Goal: Download file/media

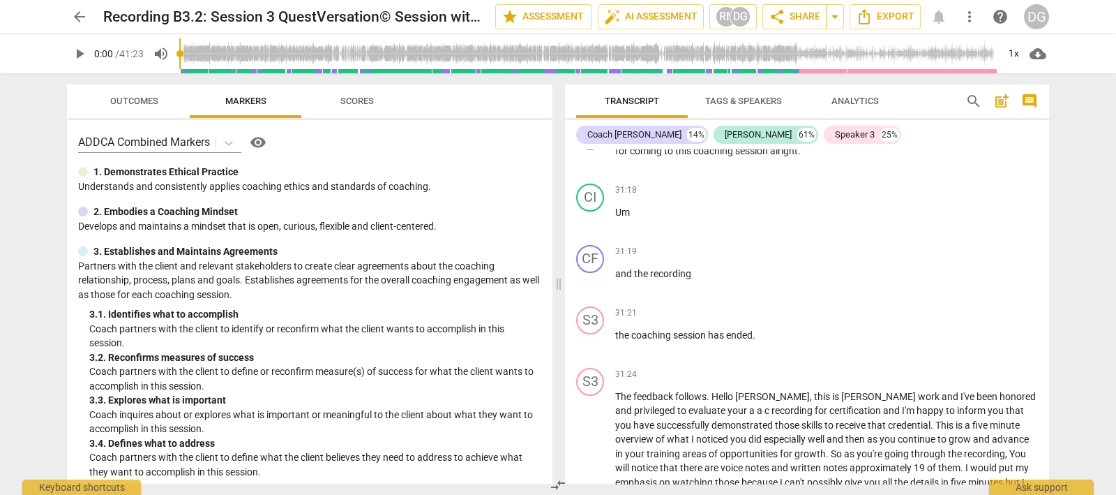
scroll to position [7115, 0]
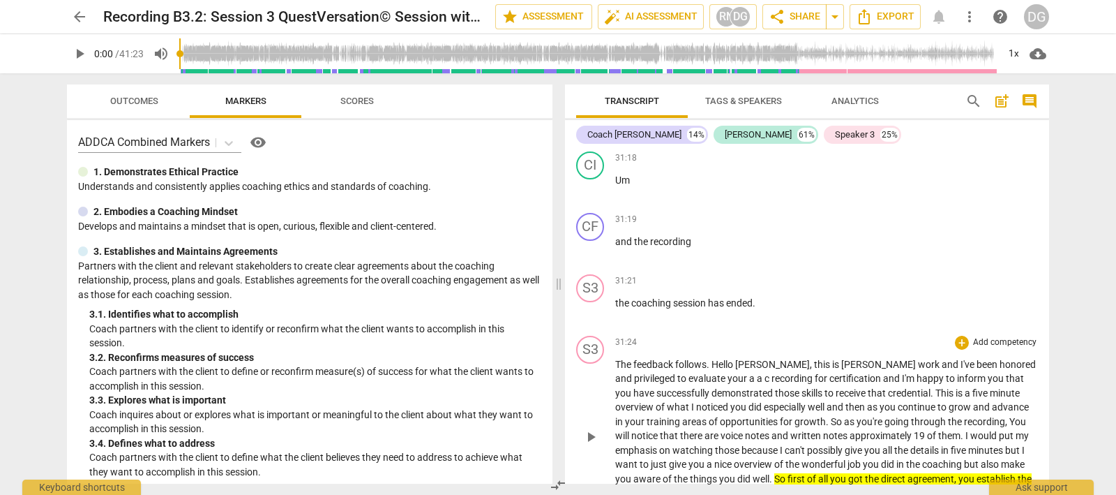
click at [589, 443] on span "play_arrow" at bounding box center [590, 436] width 17 height 17
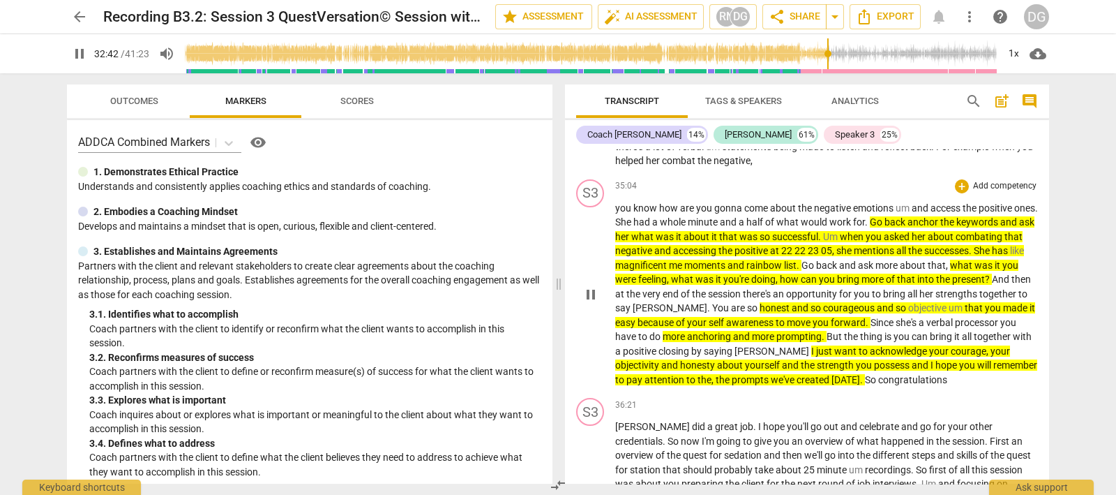
scroll to position [7550, 0]
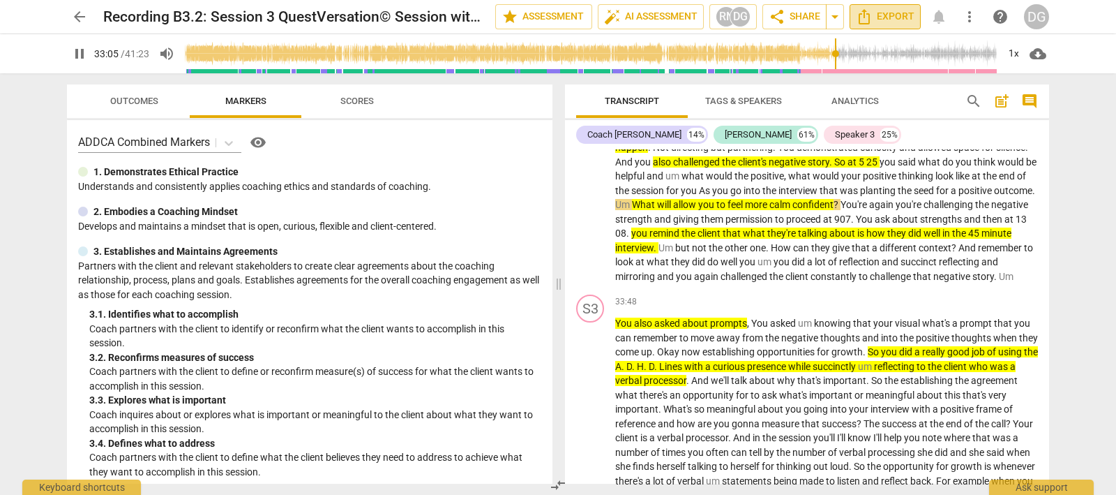
click at [878, 15] on span "Export" at bounding box center [885, 16] width 59 height 17
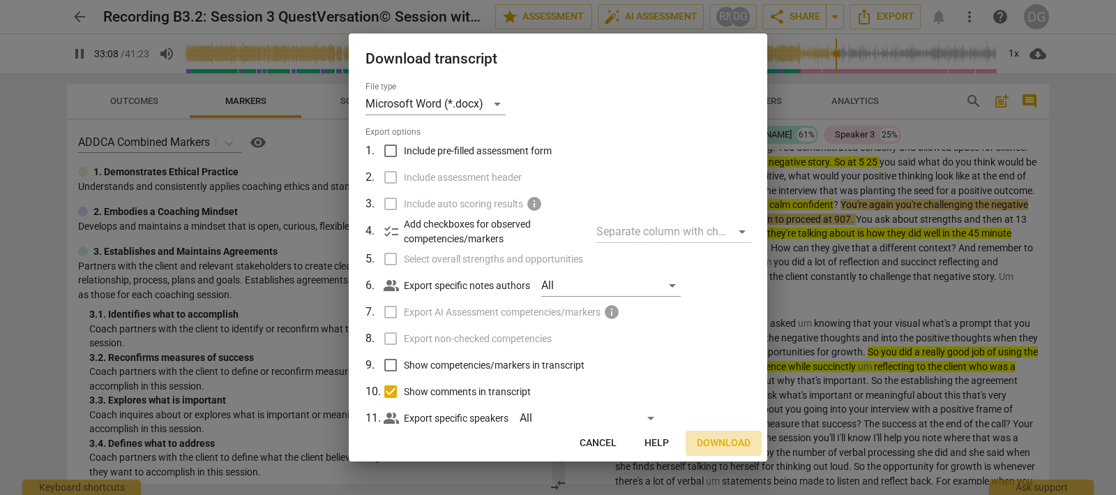
click at [709, 440] on span "Download" at bounding box center [724, 443] width 54 height 14
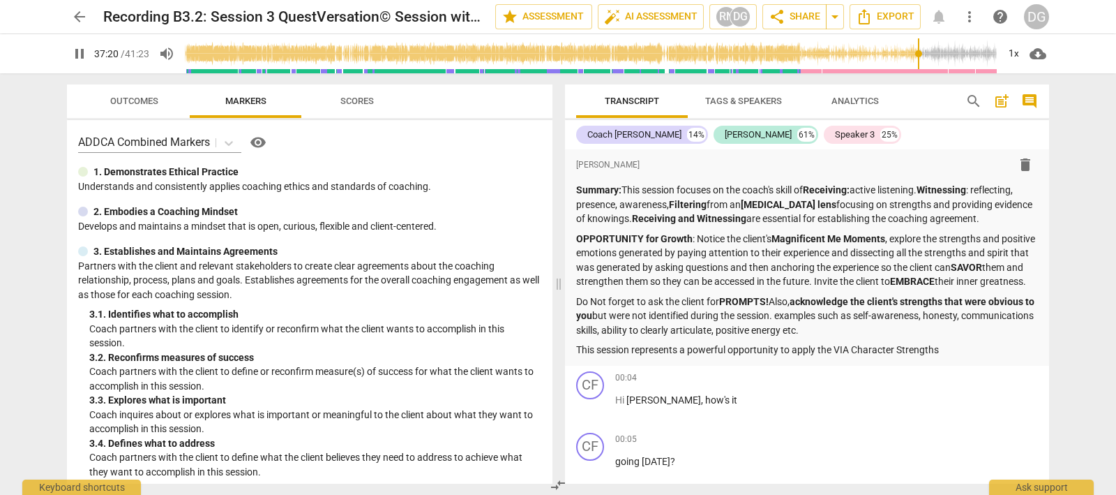
scroll to position [8277, 0]
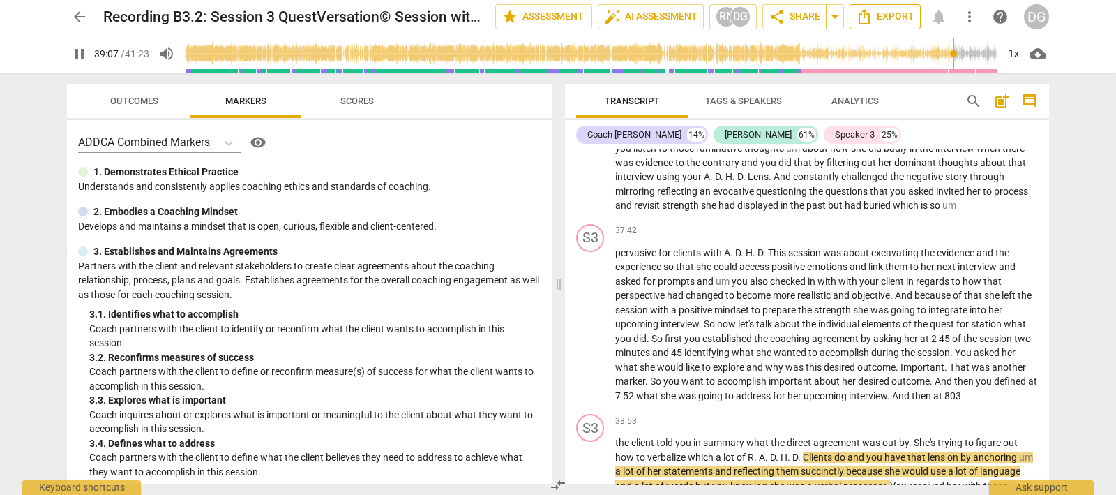
click at [873, 15] on span "Export" at bounding box center [885, 16] width 59 height 17
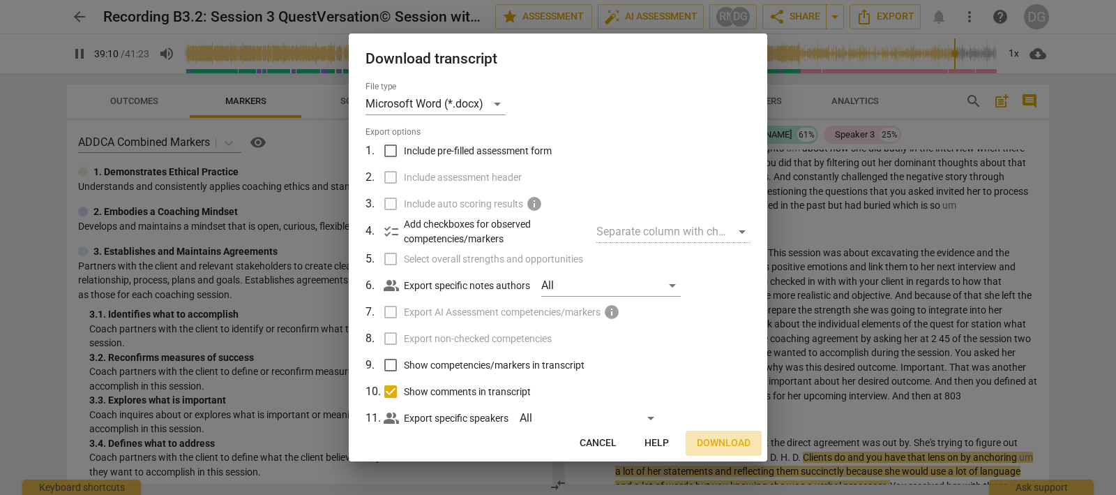
click at [718, 438] on span "Download" at bounding box center [724, 443] width 54 height 14
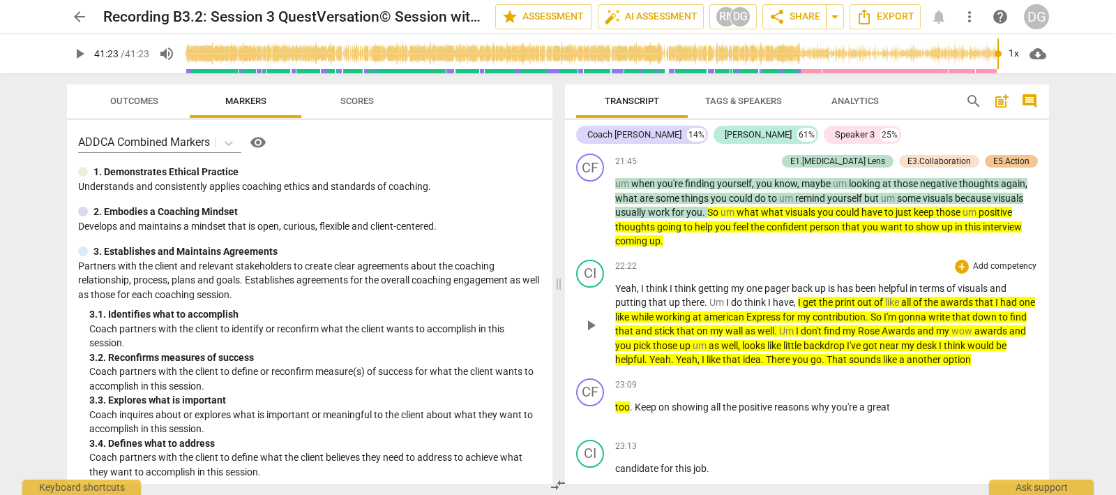
scroll to position [4745, 0]
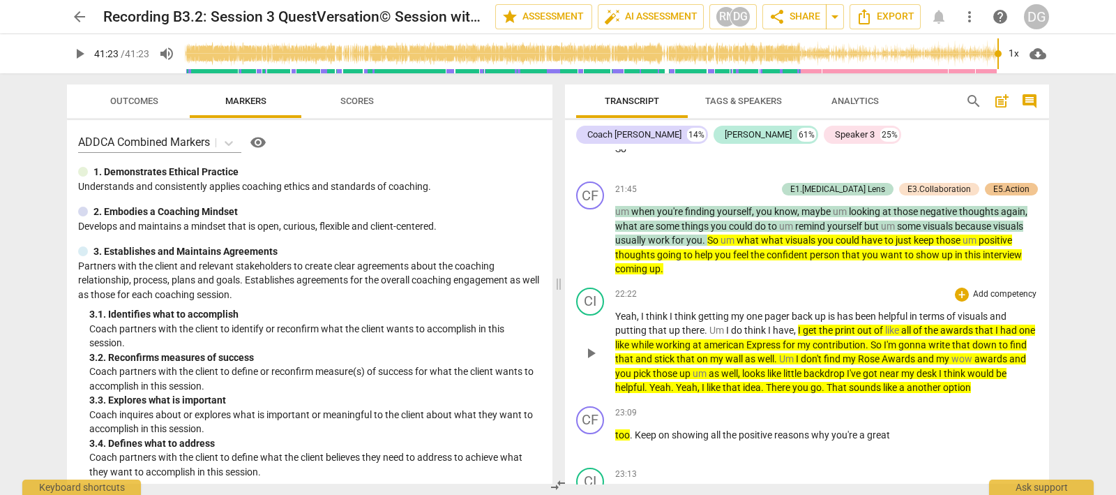
click at [588, 354] on span "play_arrow" at bounding box center [590, 353] width 17 height 17
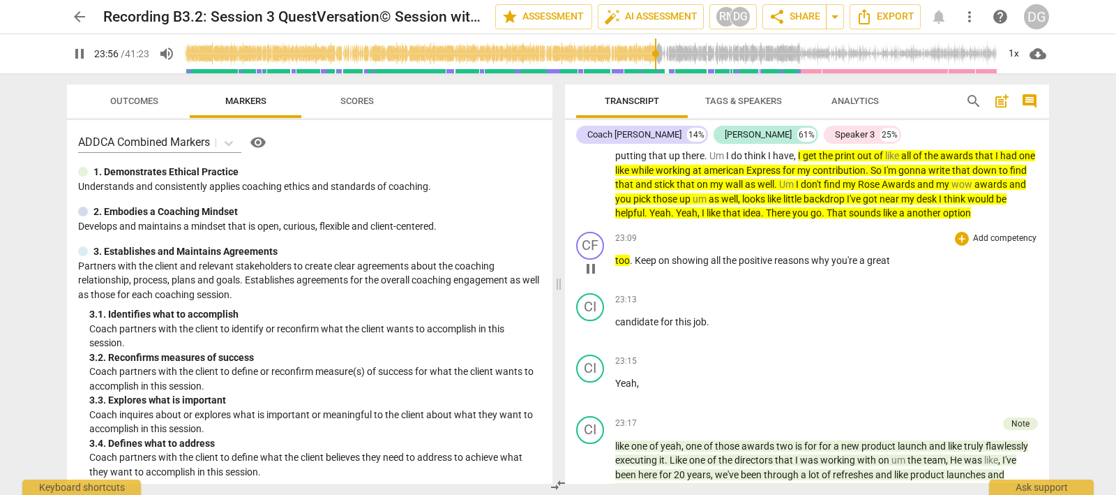
scroll to position [4833, 0]
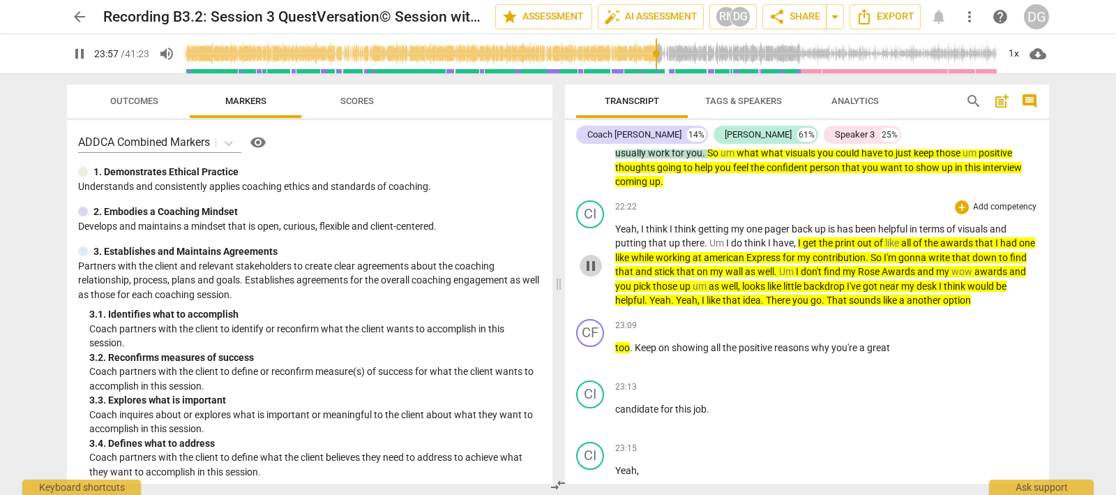
click at [589, 259] on span "pause" at bounding box center [590, 265] width 17 height 17
type input "1438"
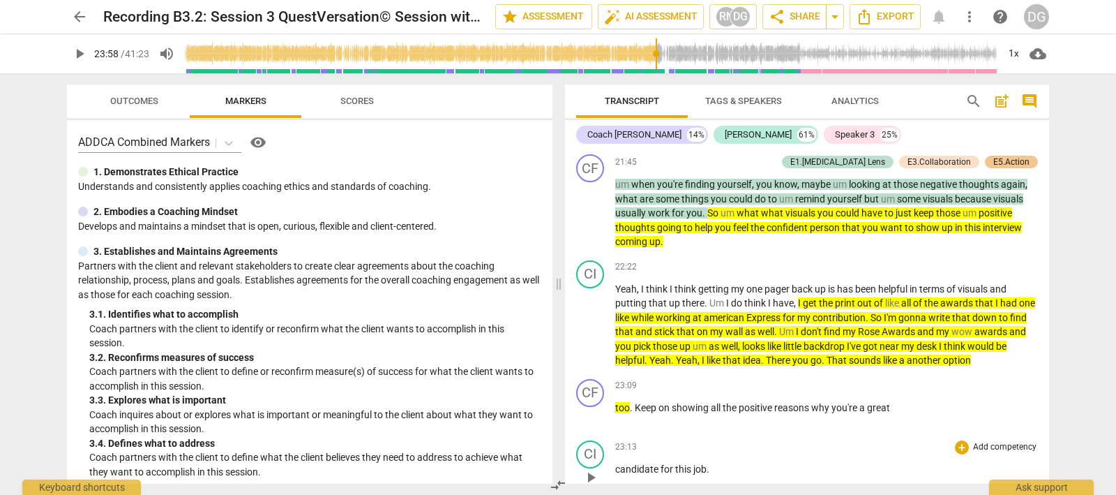
scroll to position [4745, 0]
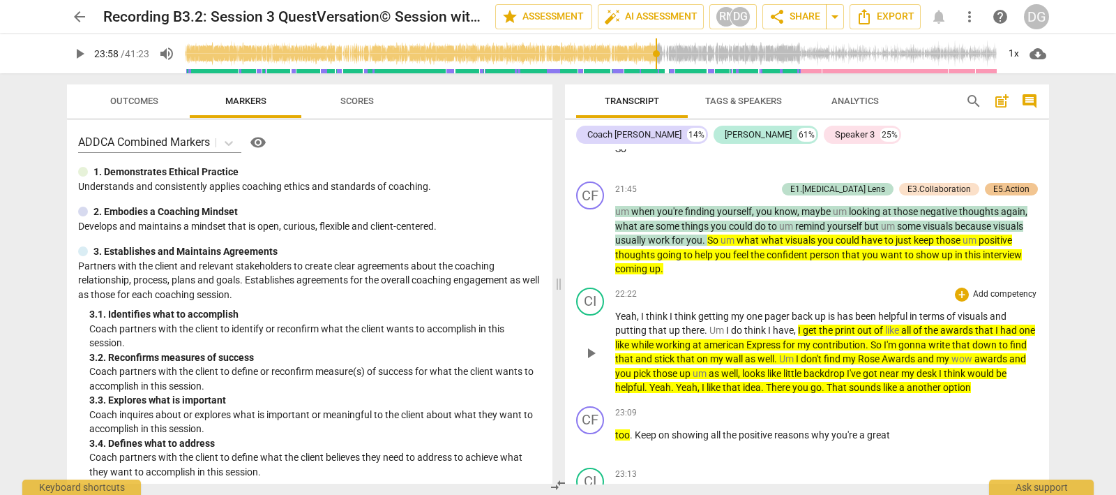
click at [813, 336] on span "get" at bounding box center [811, 329] width 16 height 11
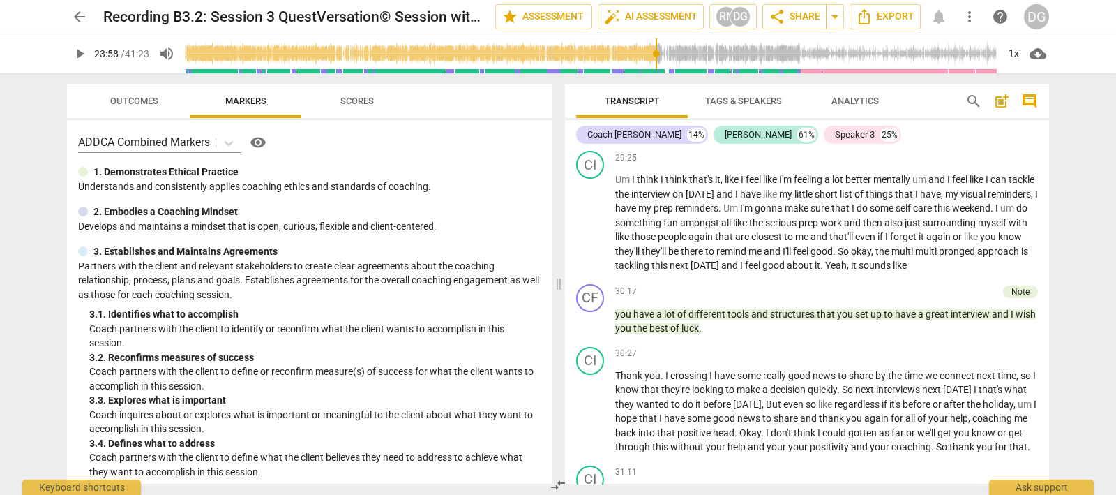
scroll to position [6664, 0]
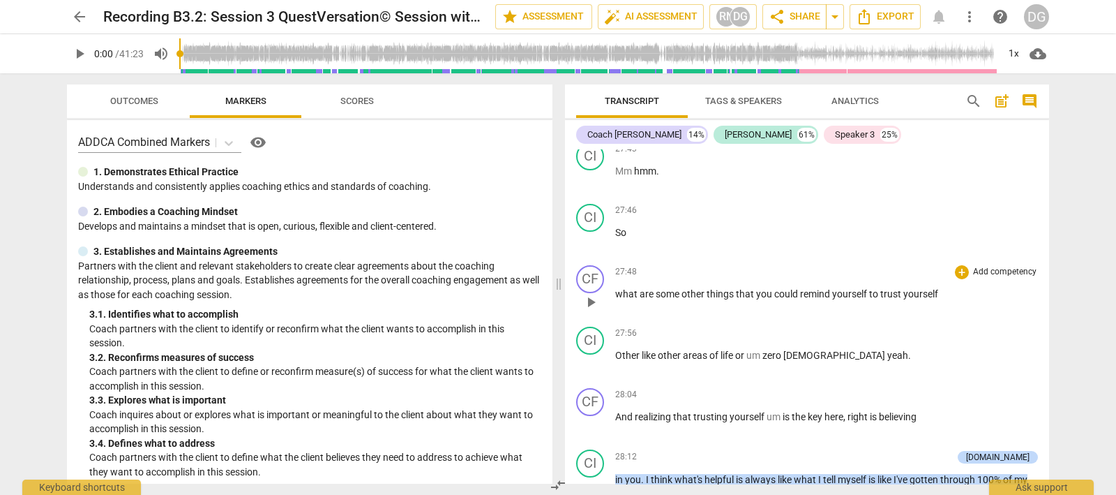
scroll to position [6016, 0]
